Goal: Task Accomplishment & Management: Manage account settings

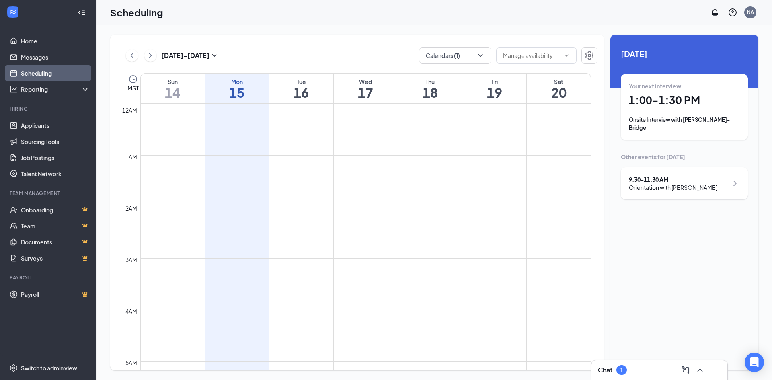
scroll to position [395, 0]
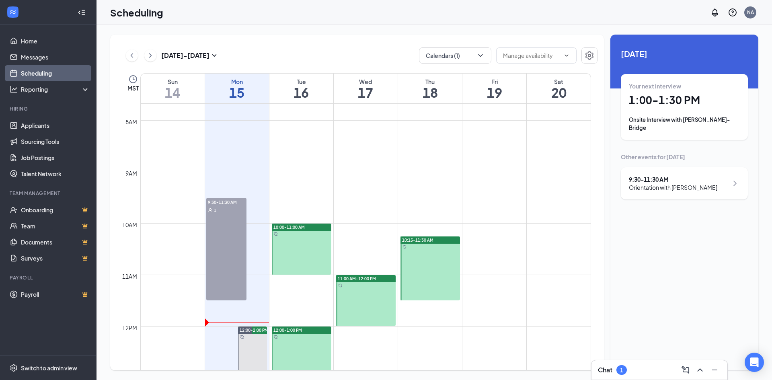
click at [215, 244] on div "9:30-11:30 AM 1" at bounding box center [226, 249] width 40 height 103
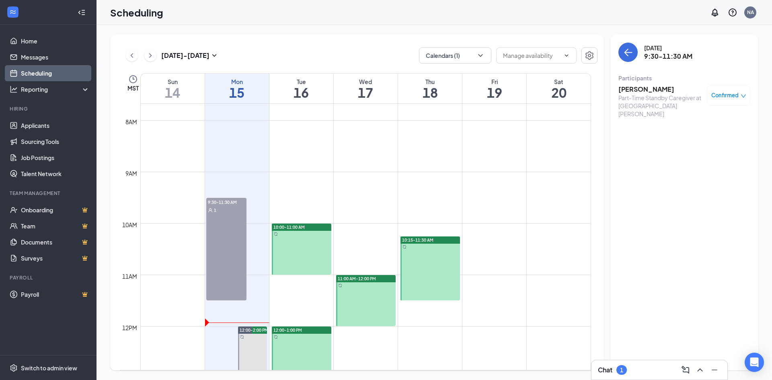
click at [723, 94] on span "Confirmed" at bounding box center [724, 95] width 27 height 8
click at [715, 134] on span "Mark complete" at bounding box center [703, 135] width 40 height 9
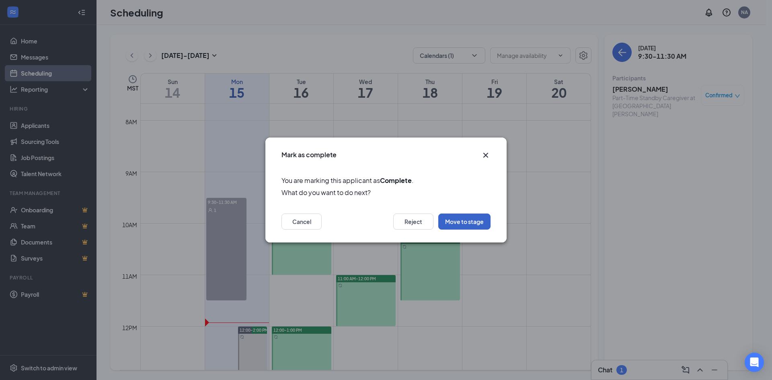
click at [458, 223] on button "Move to stage" at bounding box center [464, 221] width 52 height 16
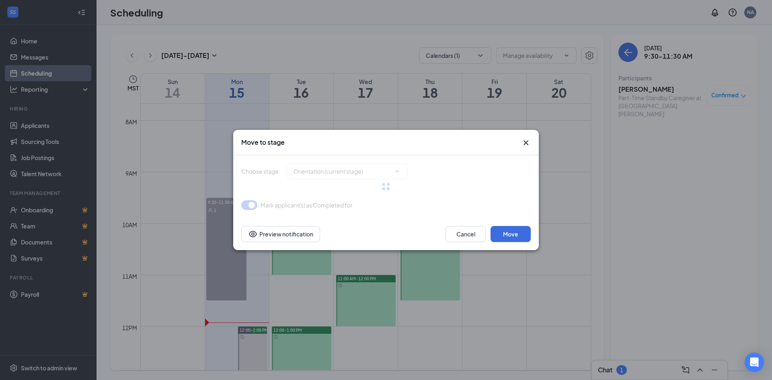
type input "Hiring Complete (final stage)"
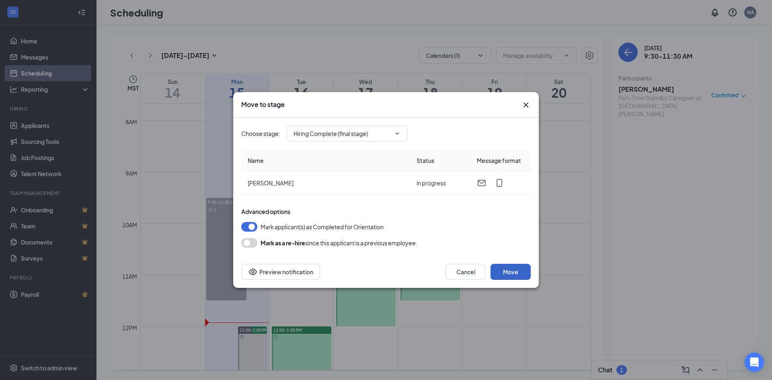
click at [507, 266] on button "Move" at bounding box center [510, 272] width 40 height 16
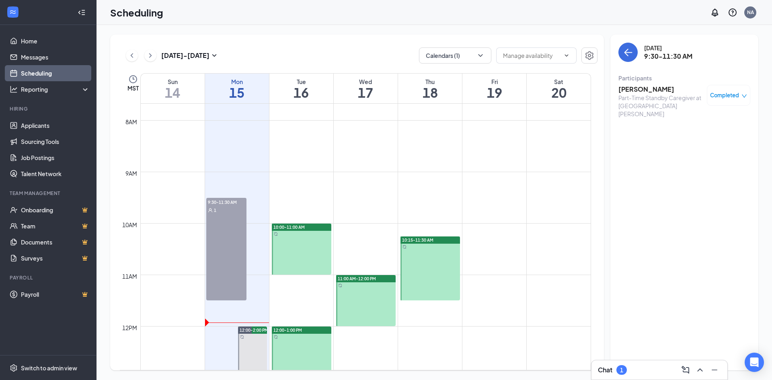
click at [651, 368] on div "Chat 1" at bounding box center [659, 369] width 123 height 13
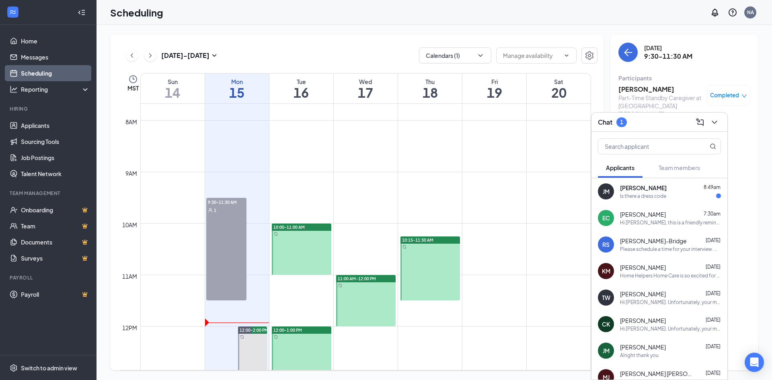
click at [640, 195] on div "Is there a dress code" at bounding box center [643, 196] width 46 height 7
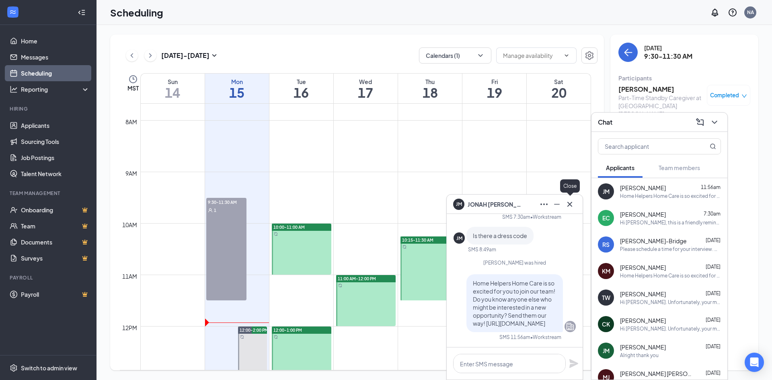
click at [571, 204] on icon "Cross" at bounding box center [570, 204] width 10 height 10
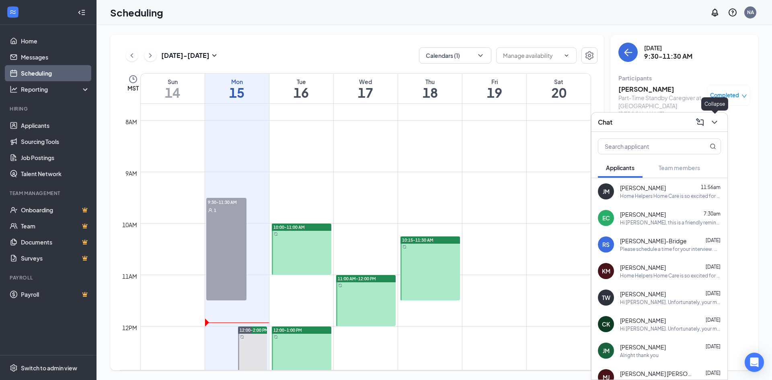
click at [713, 123] on icon "ChevronDown" at bounding box center [715, 122] width 10 height 10
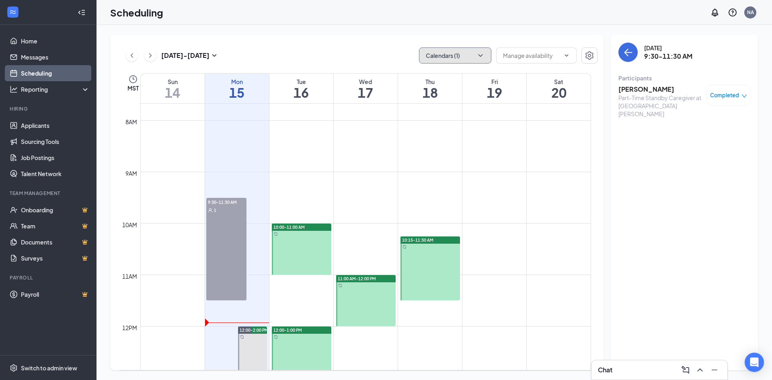
click at [482, 54] on icon "ChevronDown" at bounding box center [480, 55] width 8 height 8
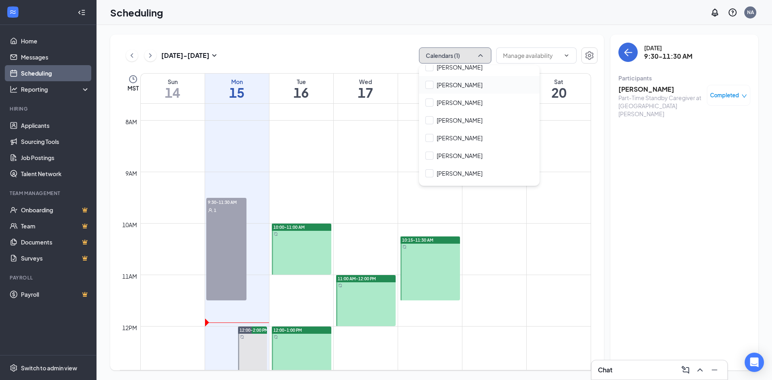
scroll to position [74, 0]
click at [429, 178] on input "[PERSON_NAME]" at bounding box center [453, 177] width 57 height 8
checkbox input "true"
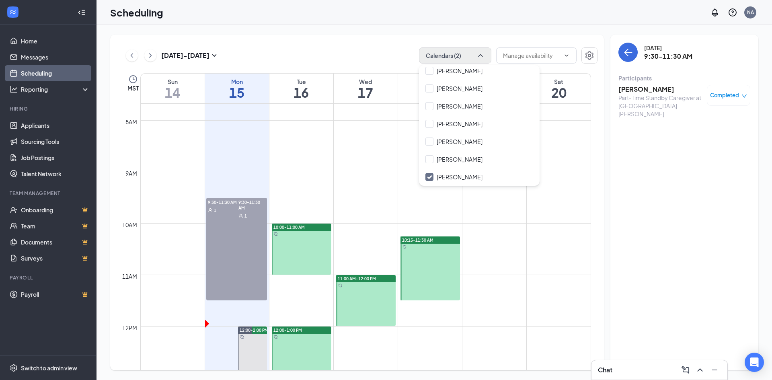
click at [248, 228] on div "9:30-11:30 AM 1" at bounding box center [252, 249] width 30 height 103
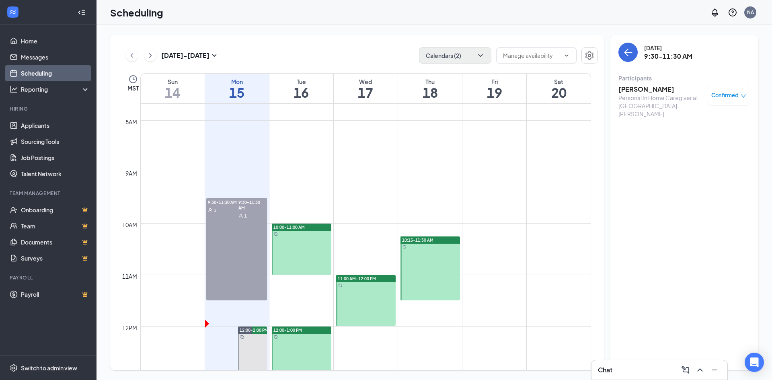
click at [734, 94] on span "Confirmed" at bounding box center [724, 95] width 27 height 8
click at [709, 148] on span "Mark as no-show" at bounding box center [705, 148] width 45 height 9
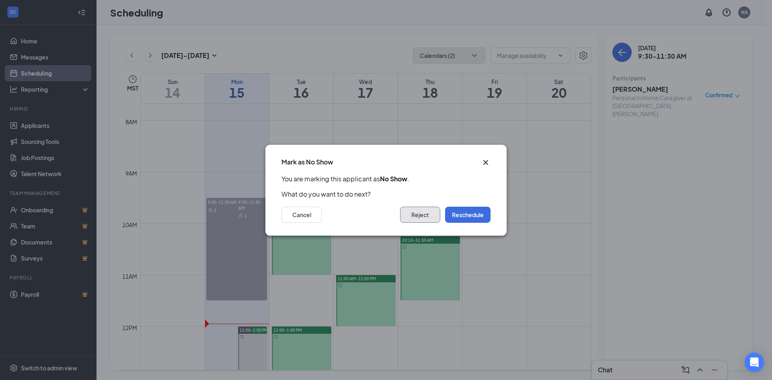
click at [424, 218] on button "Reject" at bounding box center [420, 215] width 40 height 16
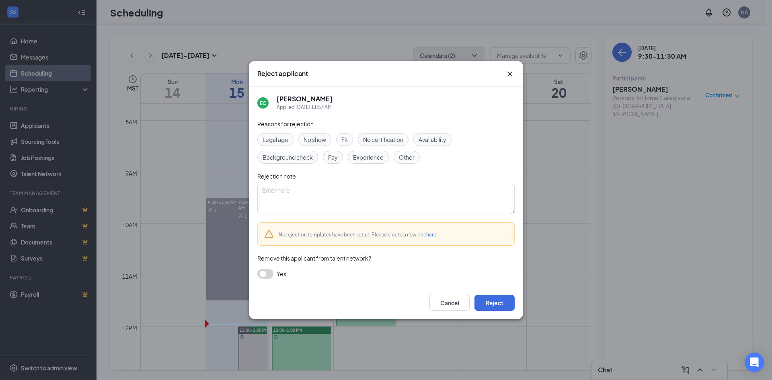
click at [312, 139] on span "No show" at bounding box center [315, 139] width 23 height 9
click at [486, 301] on button "Reject" at bounding box center [494, 303] width 40 height 16
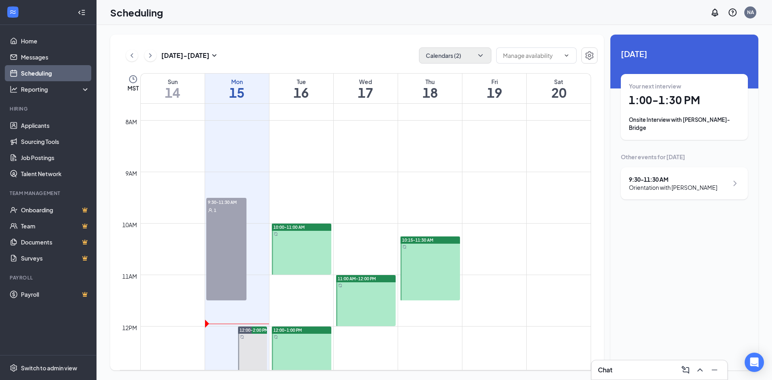
scroll to position [516, 0]
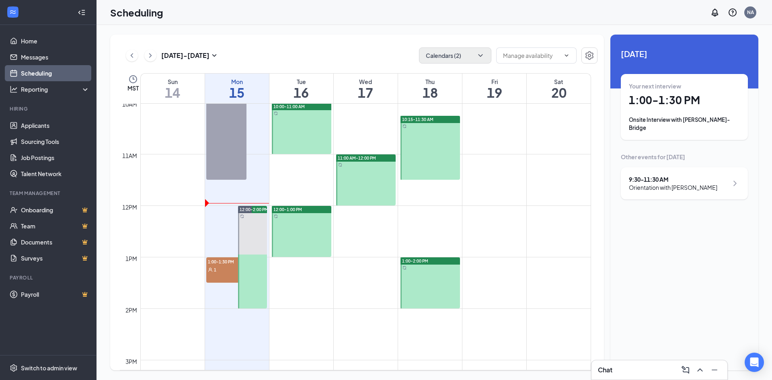
click at [736, 183] on icon "ChevronRight" at bounding box center [735, 183] width 10 height 10
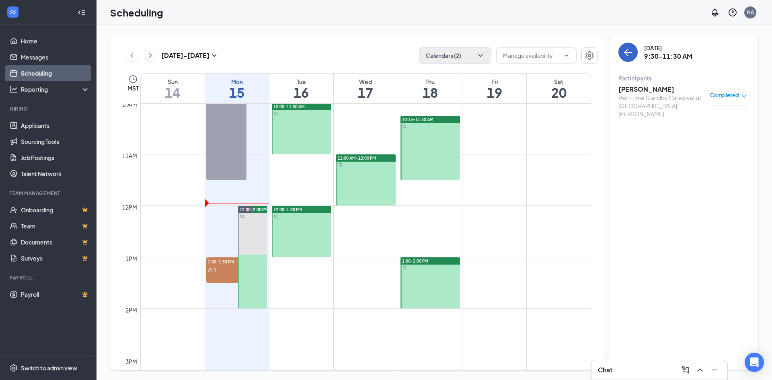
click at [625, 52] on icon "ArrowLeft" at bounding box center [626, 53] width 4 height 8
